Goal: Transaction & Acquisition: Purchase product/service

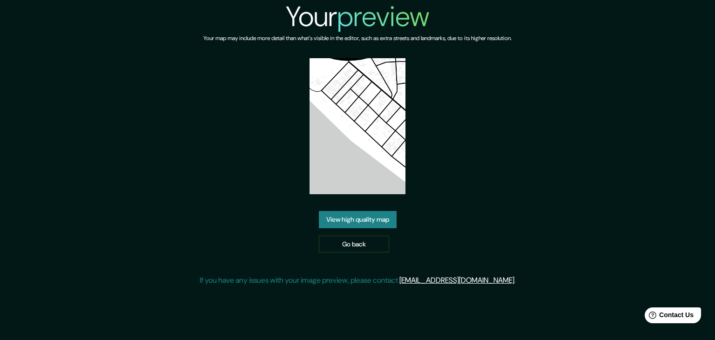
click at [380, 218] on link "View high quality map" at bounding box center [358, 219] width 78 height 17
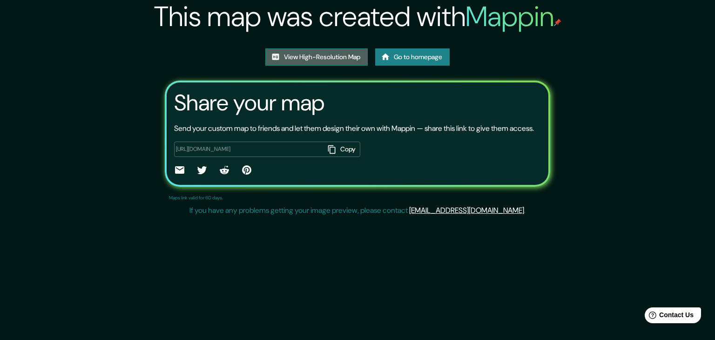
click at [286, 56] on link "View High-Resolution Map" at bounding box center [316, 56] width 102 height 17
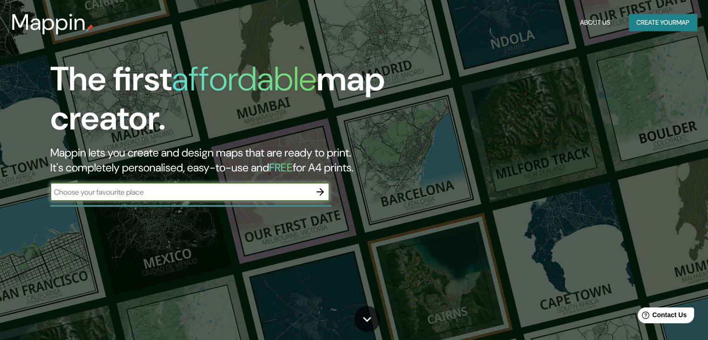
click at [320, 190] on icon "button" at bounding box center [320, 191] width 11 height 11
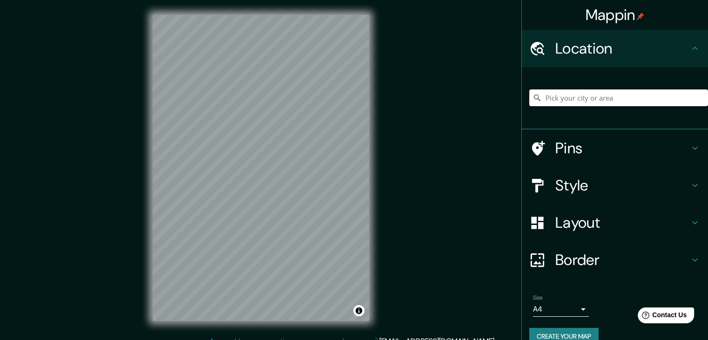
click at [541, 99] on input "Pick your city or area" at bounding box center [618, 97] width 179 height 17
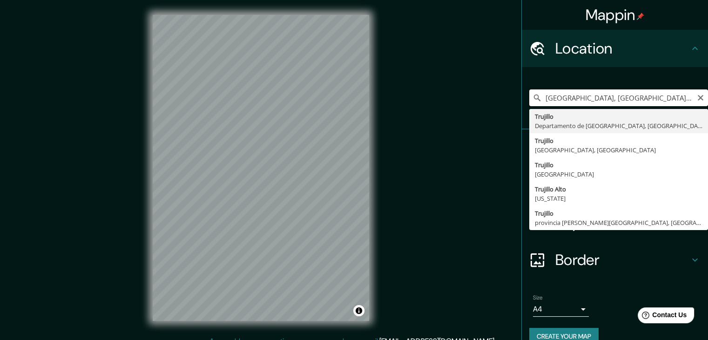
type input "Trujillo, Departamento de La Libertad, Perú"
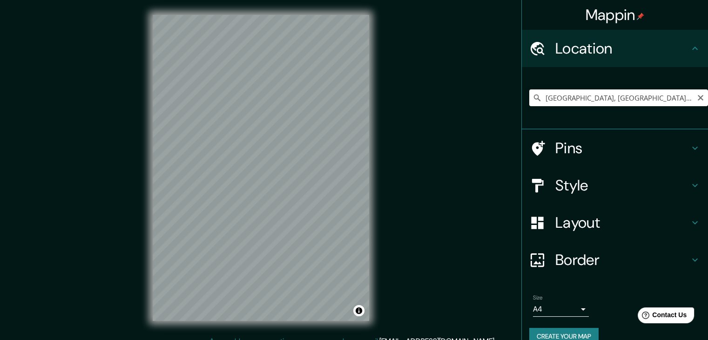
click at [538, 300] on div "Size A4 single" at bounding box center [561, 305] width 56 height 22
click at [538, 309] on body "Mappin Location Trujillo, Departamento de La Libertad, Perú Trujillo Departamen…" at bounding box center [354, 170] width 708 height 340
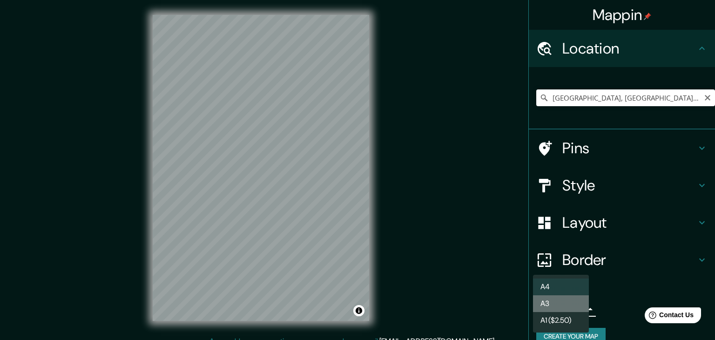
click at [552, 307] on li "A3" at bounding box center [561, 303] width 56 height 17
type input "a4"
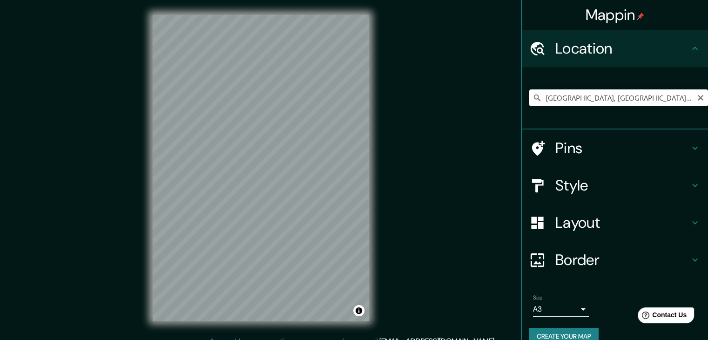
click at [562, 332] on button "Create your map" at bounding box center [563, 336] width 69 height 17
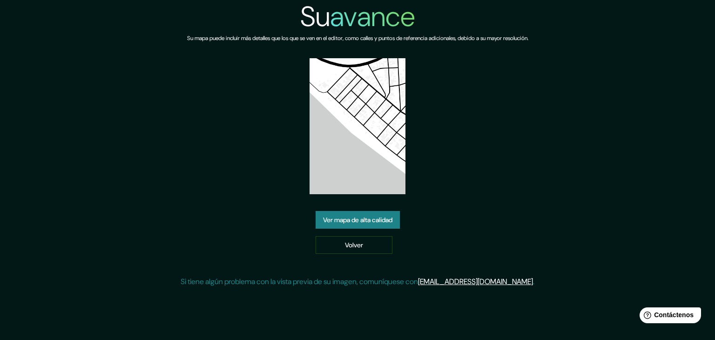
click at [534, 134] on div "Su avance Su mapa puede incluir más detalles que los que se ven en el editor, c…" at bounding box center [358, 147] width 354 height 295
click at [369, 225] on font "Ver mapa de alta calidad" at bounding box center [357, 220] width 69 height 12
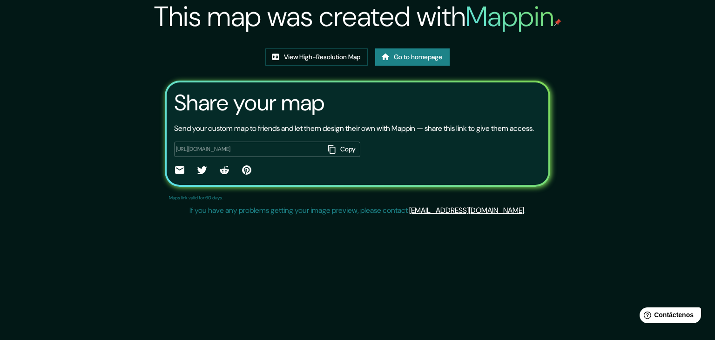
click at [591, 68] on div "This map was created with Mappin View High-Resolution Map Go to homepage Share …" at bounding box center [357, 110] width 715 height 220
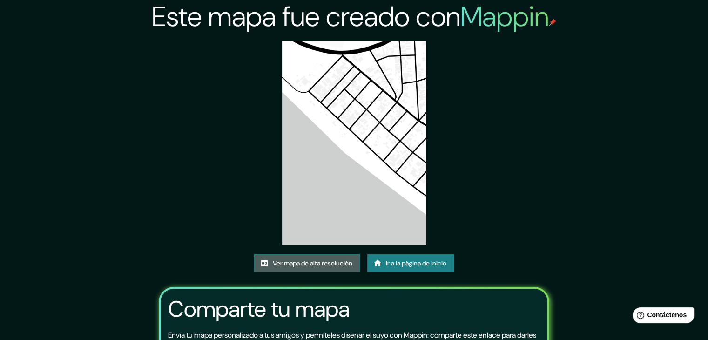
click at [310, 261] on font "Ver mapa de alta resolución" at bounding box center [313, 263] width 80 height 8
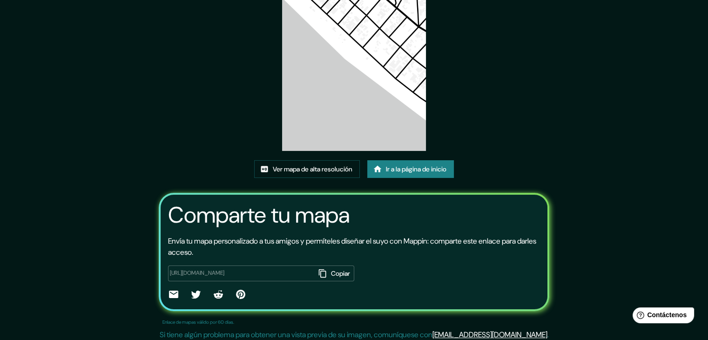
scroll to position [98, 0]
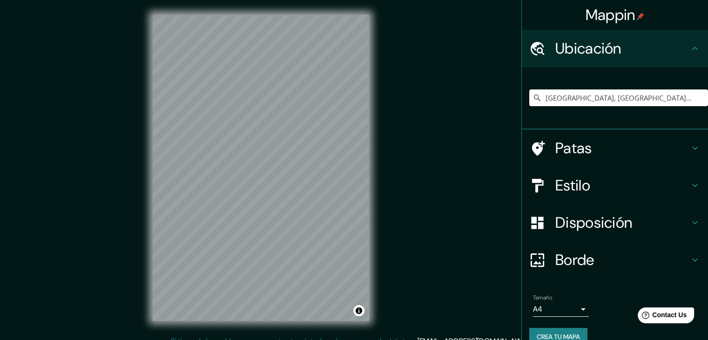
click at [562, 89] on input "[GEOGRAPHIC_DATA], [GEOGRAPHIC_DATA], [GEOGRAPHIC_DATA]" at bounding box center [618, 97] width 179 height 17
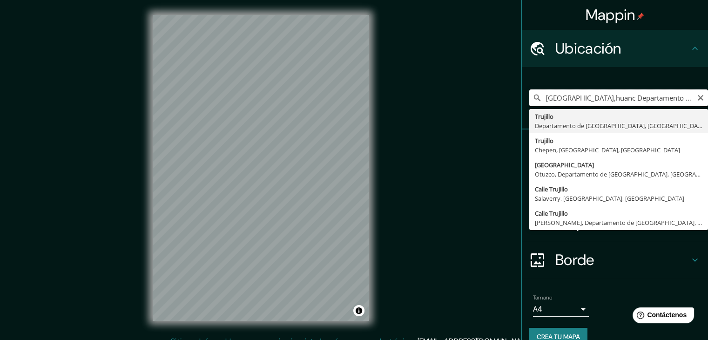
drag, startPoint x: 583, startPoint y: 98, endPoint x: 440, endPoint y: 114, distance: 144.3
click at [440, 114] on div "Mappin Ubicación [GEOGRAPHIC_DATA],[GEOGRAPHIC_DATA] [GEOGRAPHIC_DATA], [GEOGRA…" at bounding box center [354, 175] width 708 height 351
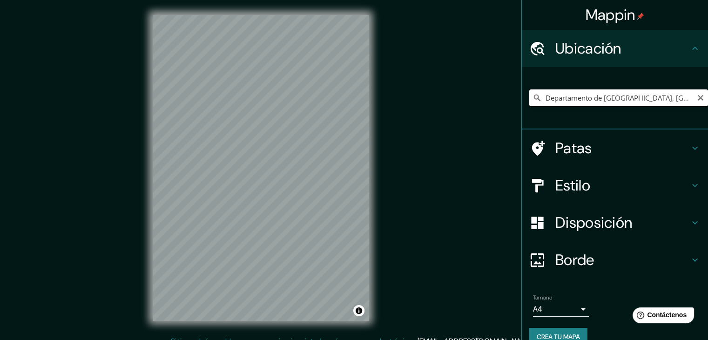
click at [580, 100] on input "Departamento de [GEOGRAPHIC_DATA], [GEOGRAPHIC_DATA]" at bounding box center [618, 97] width 179 height 17
click at [590, 103] on input "huabnchaquitomtrujillo" at bounding box center [618, 97] width 179 height 17
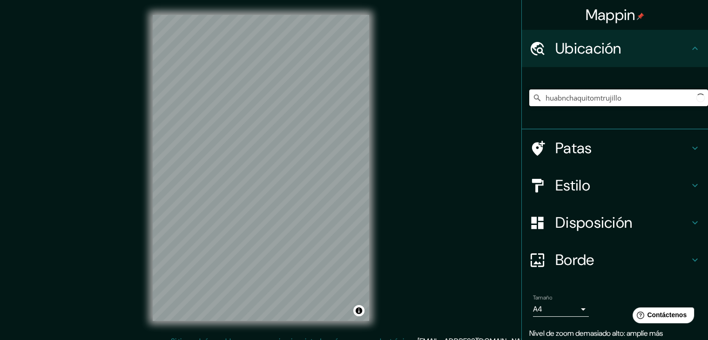
click at [593, 101] on input "huabnchaquitomtrujillo" at bounding box center [618, 97] width 179 height 17
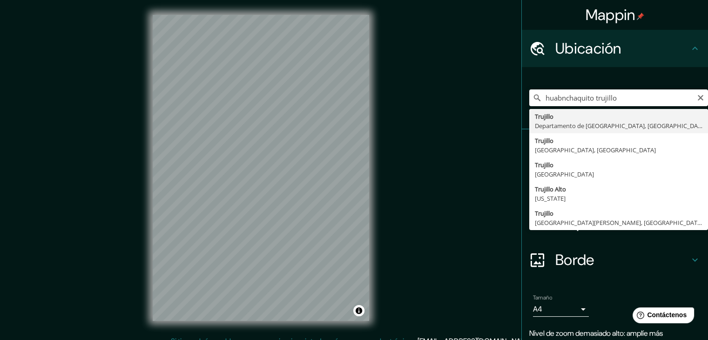
type input "[GEOGRAPHIC_DATA], [GEOGRAPHIC_DATA], [GEOGRAPHIC_DATA]"
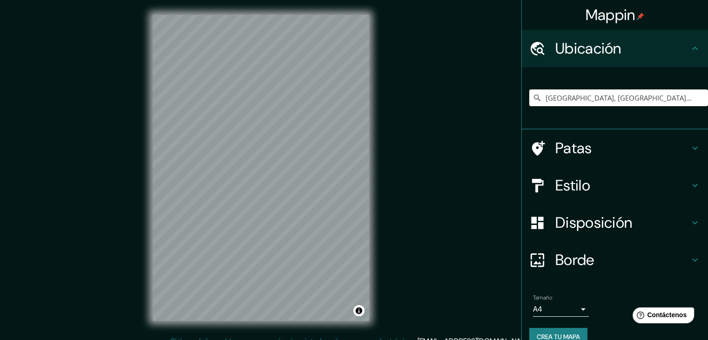
click at [388, 194] on div "Mappin Ubicación [GEOGRAPHIC_DATA], [GEOGRAPHIC_DATA], [GEOGRAPHIC_DATA] Patas …" at bounding box center [354, 175] width 708 height 351
click at [549, 311] on body "Mappin Ubicación [GEOGRAPHIC_DATA], [GEOGRAPHIC_DATA], [GEOGRAPHIC_DATA] Patas …" at bounding box center [354, 170] width 708 height 340
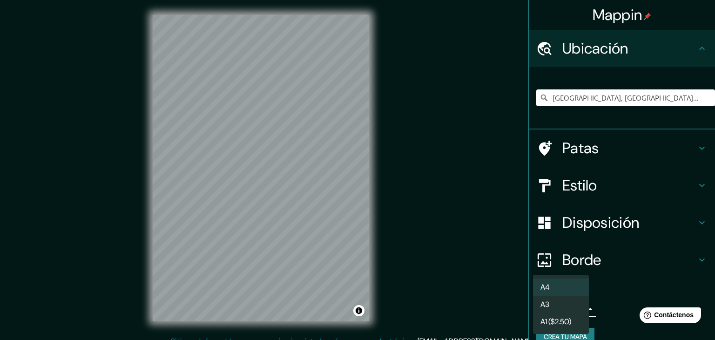
click at [557, 303] on li "A3" at bounding box center [561, 304] width 56 height 17
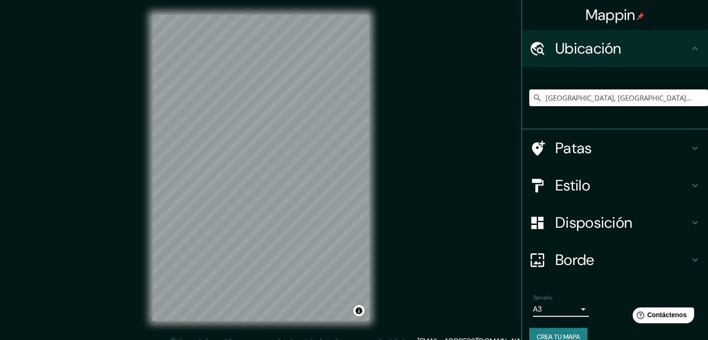
click at [559, 334] on font "Crea tu mapa" at bounding box center [558, 336] width 43 height 8
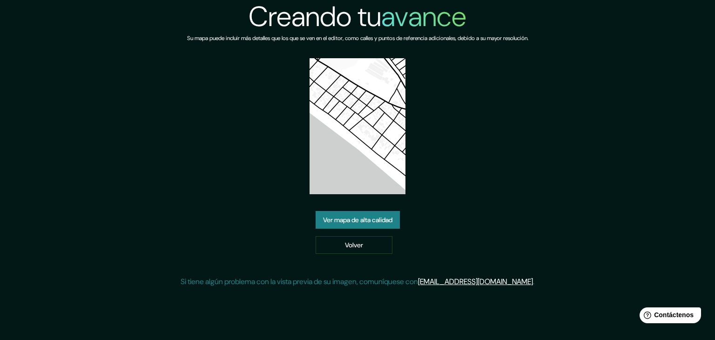
click at [376, 220] on font "Ver mapa de alta calidad" at bounding box center [357, 220] width 69 height 8
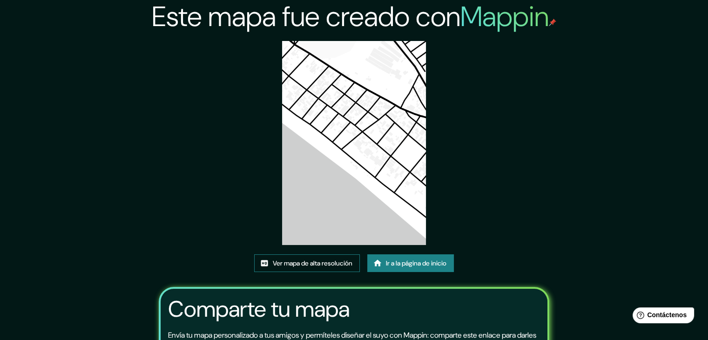
click at [312, 266] on font "Ver mapa de alta resolución" at bounding box center [313, 263] width 80 height 8
